Goal: Task Accomplishment & Management: Complete application form

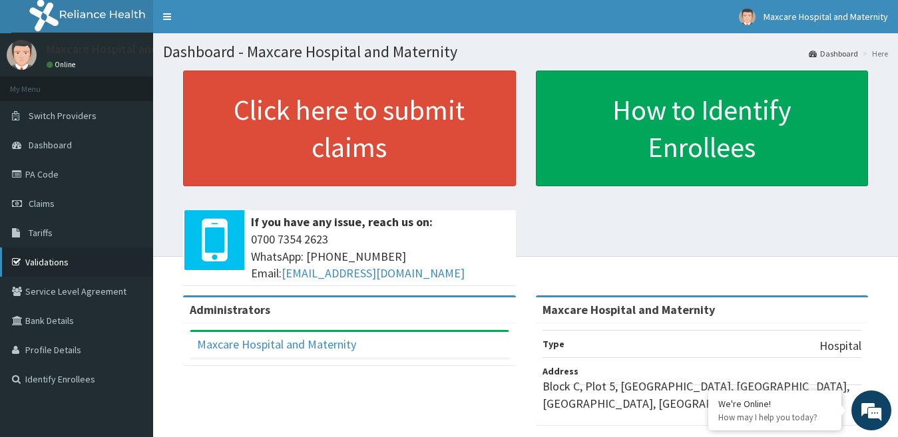
click at [36, 262] on link "Validations" at bounding box center [76, 262] width 153 height 29
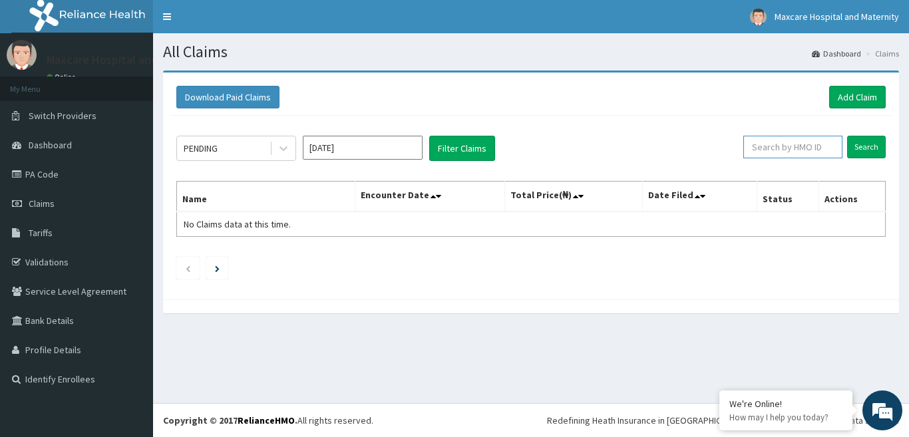
click at [790, 149] on input "text" at bounding box center [793, 147] width 99 height 23
click at [284, 151] on icon at bounding box center [283, 148] width 13 height 13
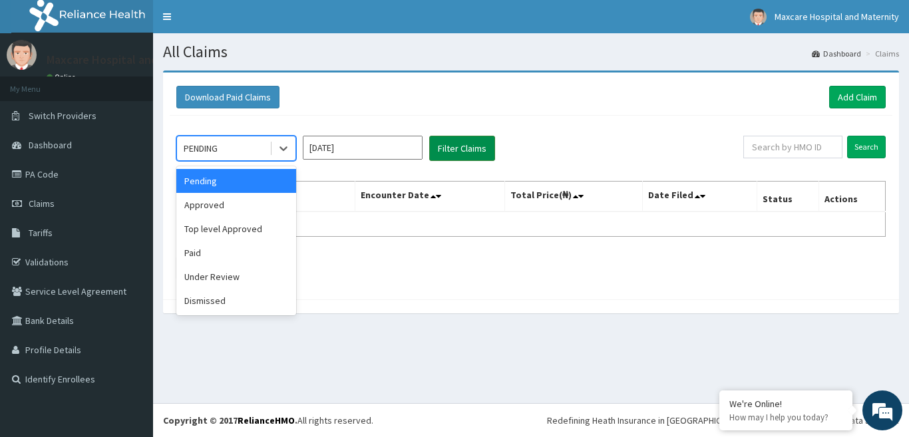
click at [453, 148] on button "Filter Claims" at bounding box center [462, 148] width 66 height 25
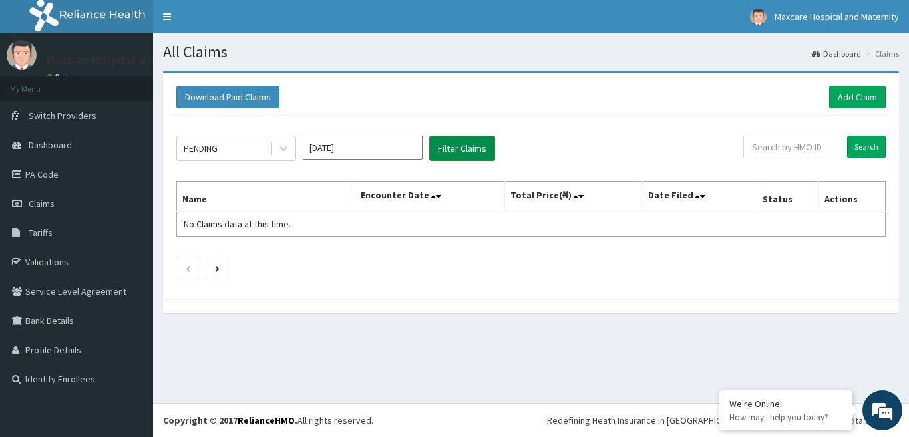
click at [453, 148] on button "Filter Claims" at bounding box center [462, 148] width 66 height 25
click at [459, 149] on button "Filter Claims" at bounding box center [462, 148] width 66 height 25
click at [38, 174] on link "PA Code" at bounding box center [76, 174] width 153 height 29
click at [218, 268] on icon "Next page" at bounding box center [217, 269] width 5 height 7
click at [853, 100] on link "Add Claim" at bounding box center [857, 97] width 57 height 23
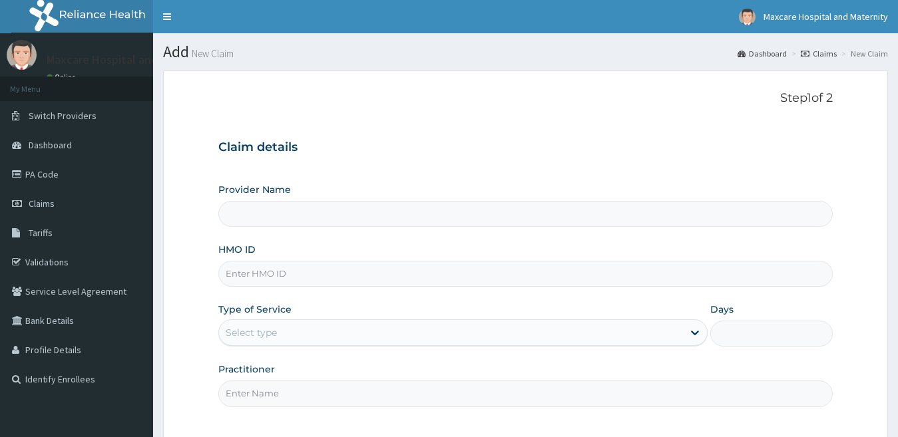
type input "Maxcare Hospital and Maternity"
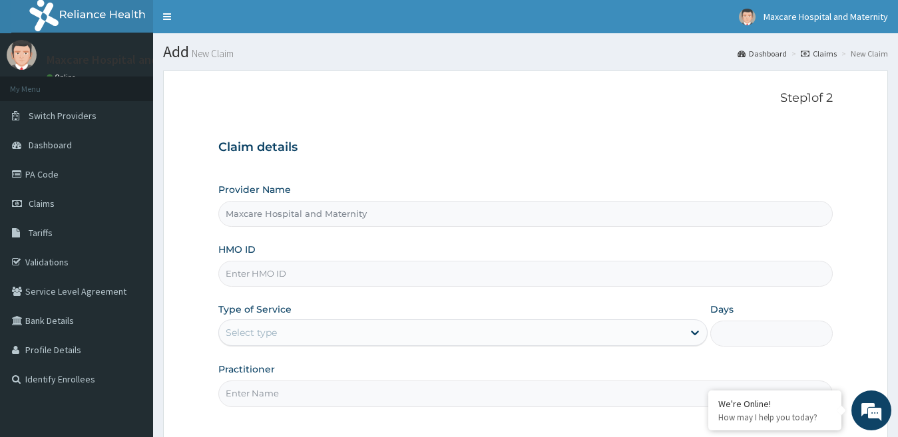
click at [336, 334] on div "Select type" at bounding box center [451, 332] width 465 height 21
click at [473, 298] on div "Provider Name Maxcare Hospital and Maternity HMO ID Type of Service Select type…" at bounding box center [525, 295] width 615 height 224
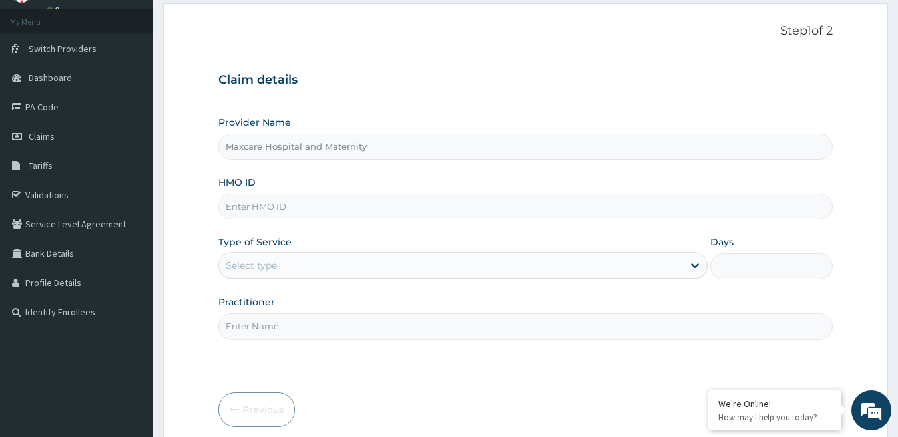
scroll to position [122, 0]
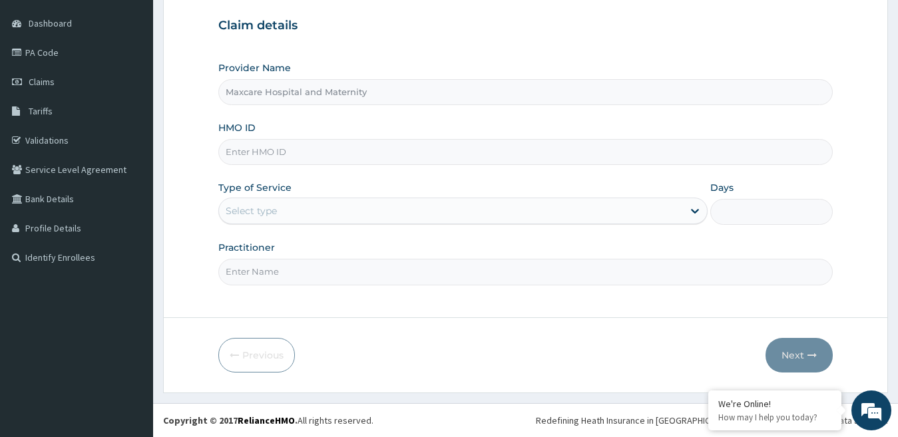
click at [297, 270] on input "Practitioner" at bounding box center [525, 272] width 615 height 26
